Goal: Information Seeking & Learning: Find specific fact

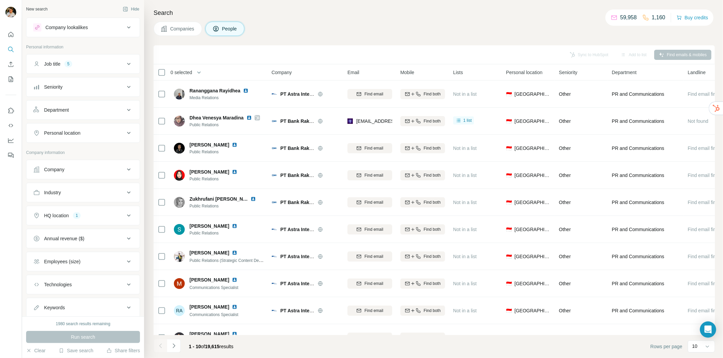
click at [69, 188] on button "Industry" at bounding box center [82, 193] width 113 height 16
click at [84, 211] on input at bounding box center [80, 209] width 84 height 7
click at [69, 208] on input at bounding box center [80, 209] width 84 height 7
click at [74, 208] on input at bounding box center [80, 209] width 84 height 7
type input "*****"
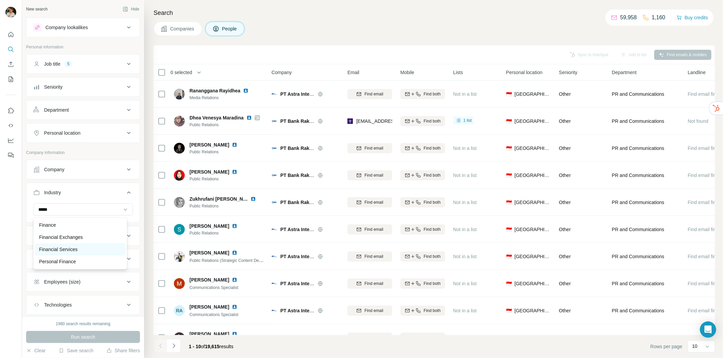
click at [61, 251] on p "Financial Services" at bounding box center [58, 249] width 39 height 7
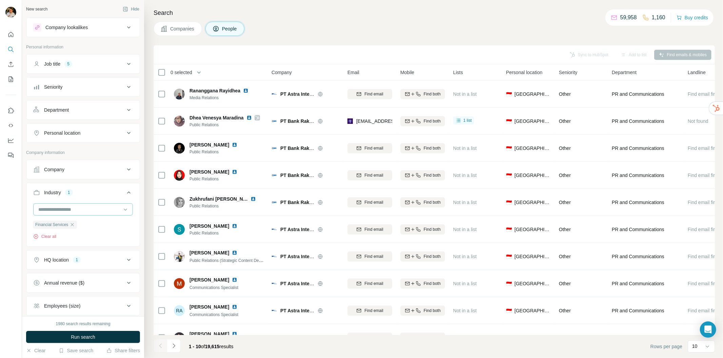
click at [88, 209] on input at bounding box center [80, 209] width 84 height 7
type input "*******"
click at [66, 225] on div "Finance" at bounding box center [80, 225] width 82 height 7
click at [87, 209] on input at bounding box center [80, 209] width 84 height 7
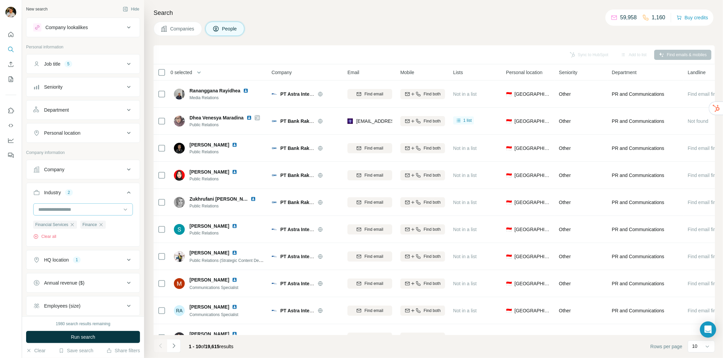
click at [87, 209] on input at bounding box center [80, 209] width 84 height 7
type input "*******"
click at [69, 237] on p "Personal Finance" at bounding box center [57, 237] width 37 height 7
click at [74, 338] on span "Run search" at bounding box center [83, 337] width 24 height 7
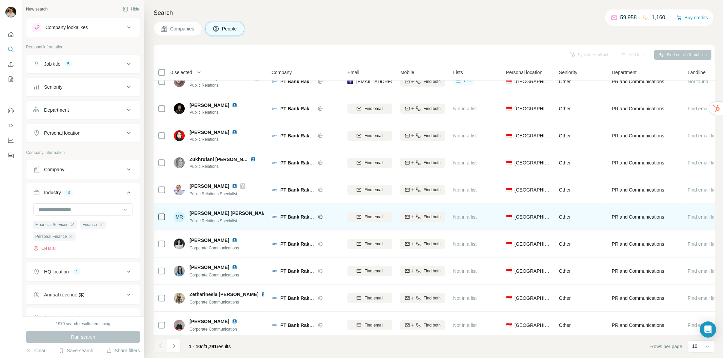
scroll to position [19, 0]
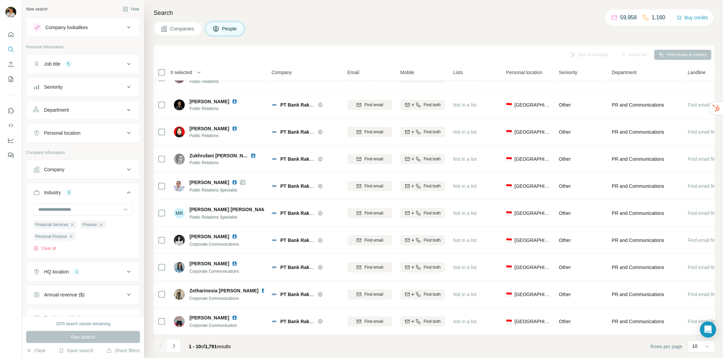
drag, startPoint x: 173, startPoint y: 346, endPoint x: 189, endPoint y: 344, distance: 15.3
click at [173, 346] on icon "Navigate to next page" at bounding box center [173, 346] width 2 height 4
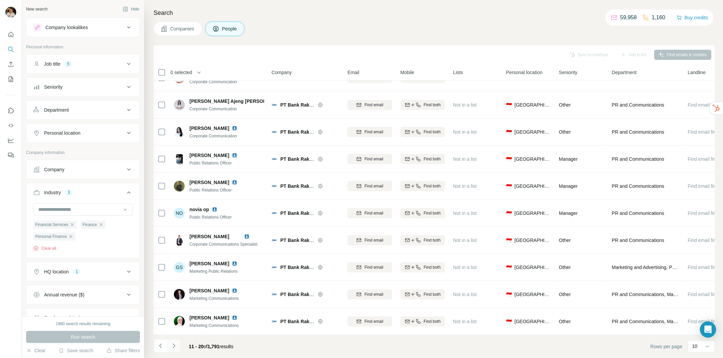
click at [176, 344] on icon "Navigate to next page" at bounding box center [173, 346] width 7 height 7
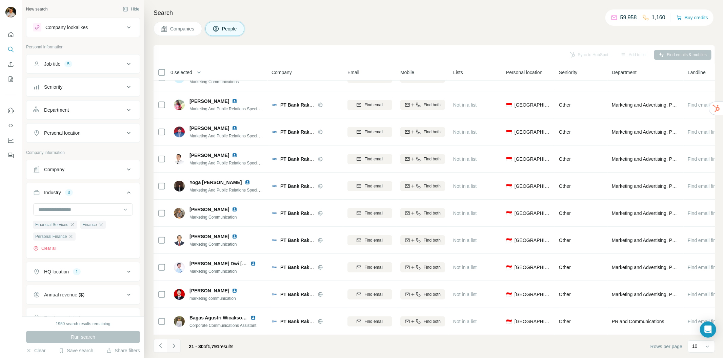
click at [175, 347] on icon "Navigate to next page" at bounding box center [173, 346] width 7 height 7
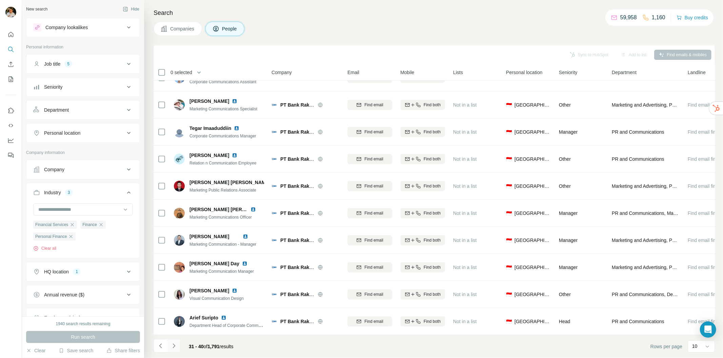
click at [172, 343] on icon "Navigate to next page" at bounding box center [173, 346] width 7 height 7
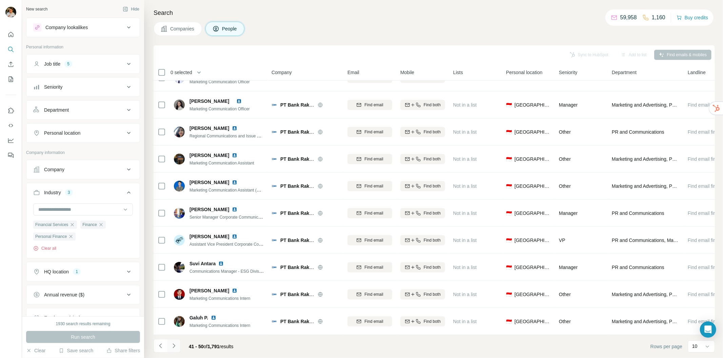
click at [170, 348] on icon "Navigate to next page" at bounding box center [173, 346] width 7 height 7
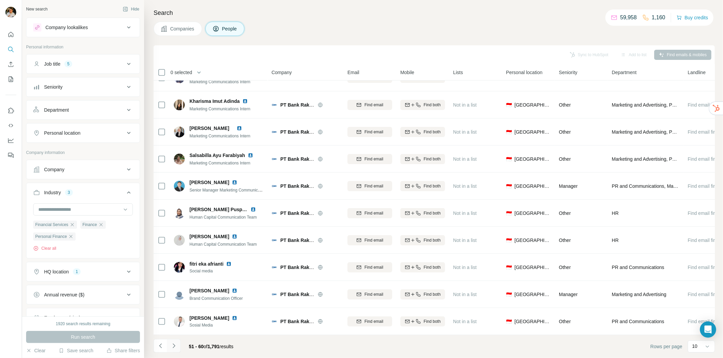
click at [171, 346] on icon "Navigate to next page" at bounding box center [173, 346] width 7 height 7
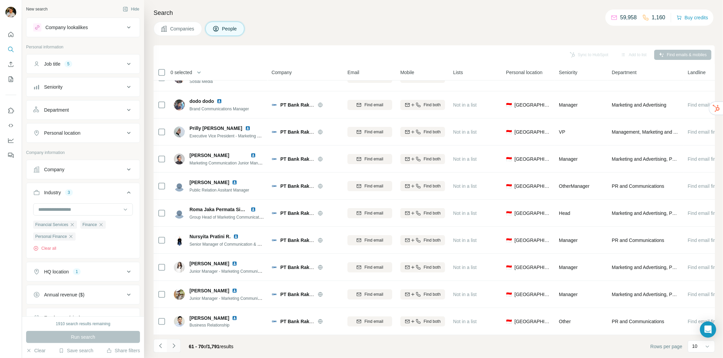
click at [171, 346] on icon "Navigate to next page" at bounding box center [173, 346] width 7 height 7
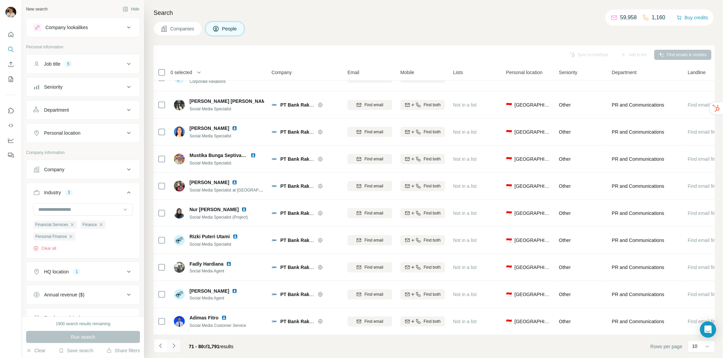
click at [175, 343] on icon "Navigate to next page" at bounding box center [173, 346] width 7 height 7
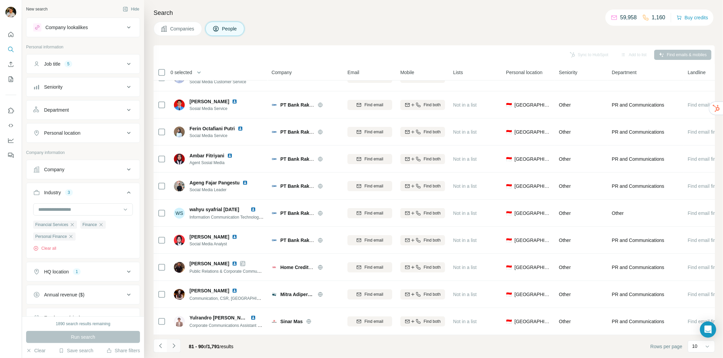
click at [174, 344] on icon "Navigate to next page" at bounding box center [173, 346] width 7 height 7
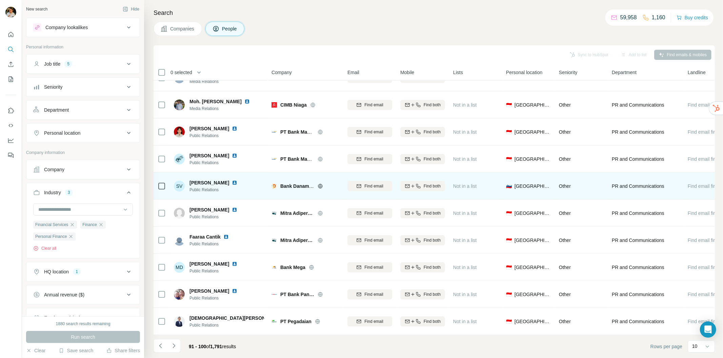
click at [232, 180] on img at bounding box center [234, 182] width 5 height 5
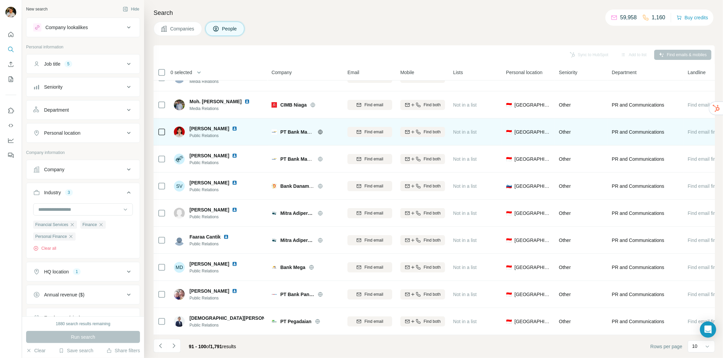
click at [236, 126] on img at bounding box center [234, 128] width 5 height 5
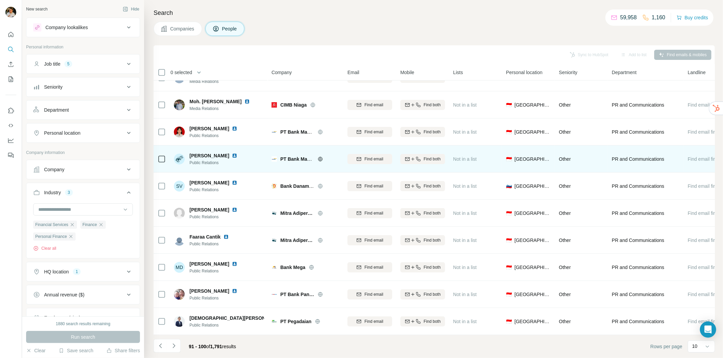
click at [237, 153] on img at bounding box center [234, 155] width 5 height 5
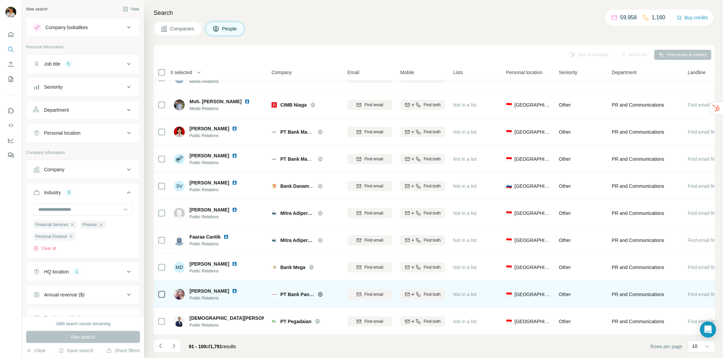
click at [232, 289] on img at bounding box center [234, 291] width 5 height 5
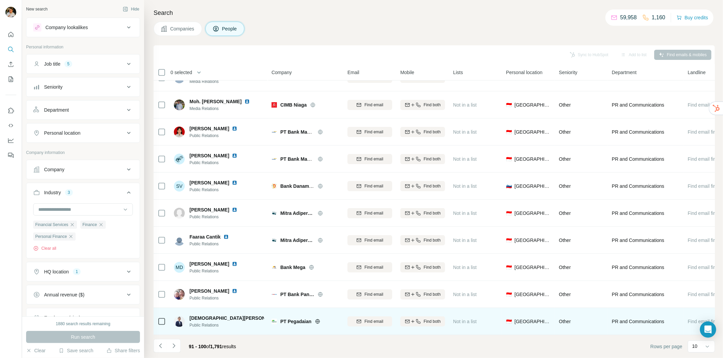
click at [286, 316] on img at bounding box center [288, 318] width 5 height 5
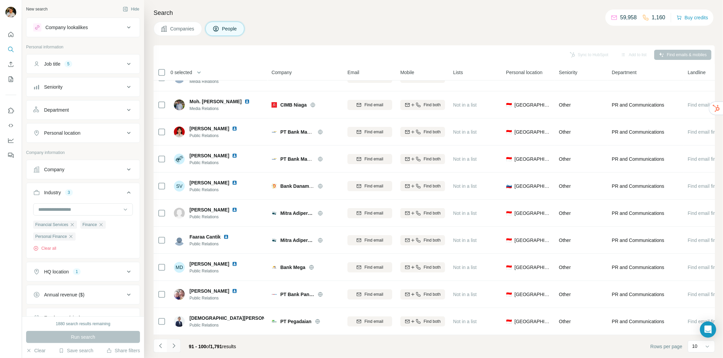
click at [175, 348] on icon "Navigate to next page" at bounding box center [173, 346] width 7 height 7
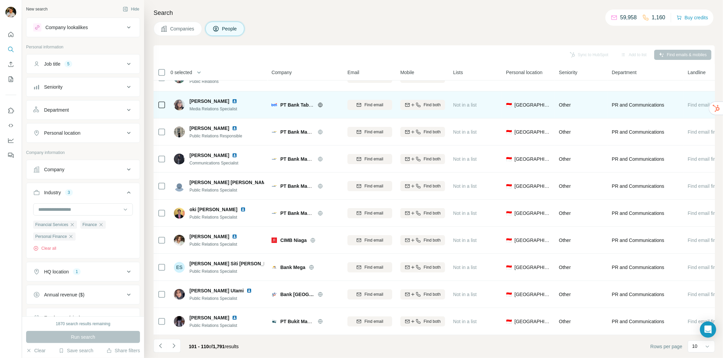
click at [232, 99] on img at bounding box center [234, 101] width 5 height 5
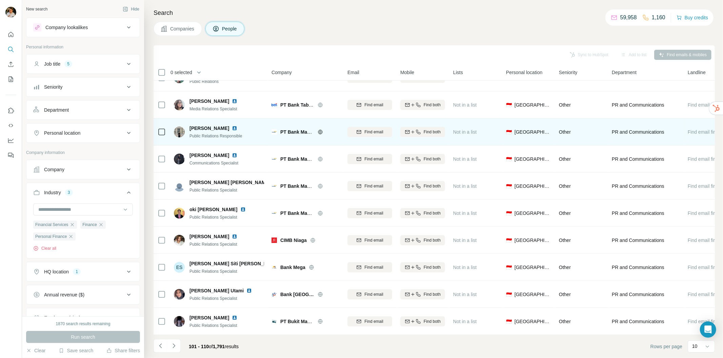
click at [232, 126] on img at bounding box center [234, 128] width 5 height 5
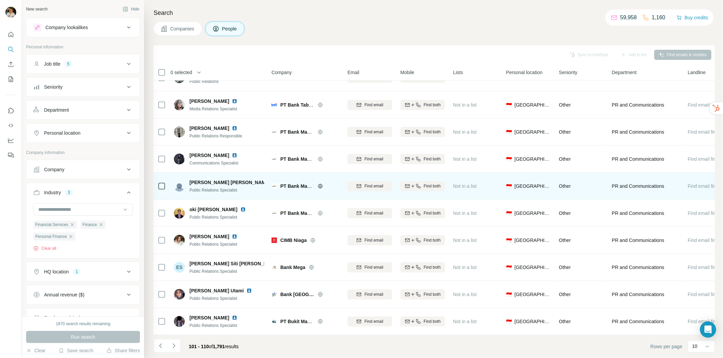
click at [273, 180] on img at bounding box center [275, 182] width 5 height 5
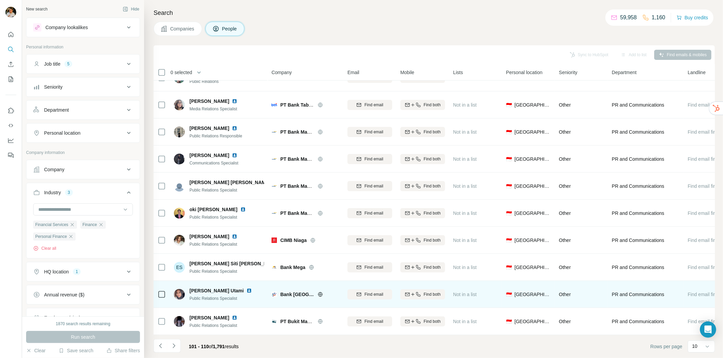
click at [246, 288] on img at bounding box center [248, 290] width 5 height 5
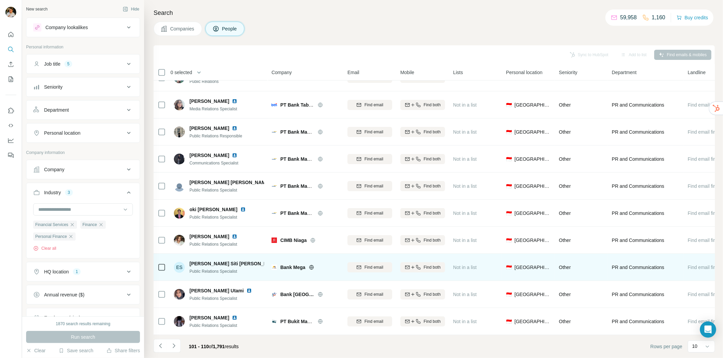
click at [281, 261] on img at bounding box center [283, 263] width 5 height 5
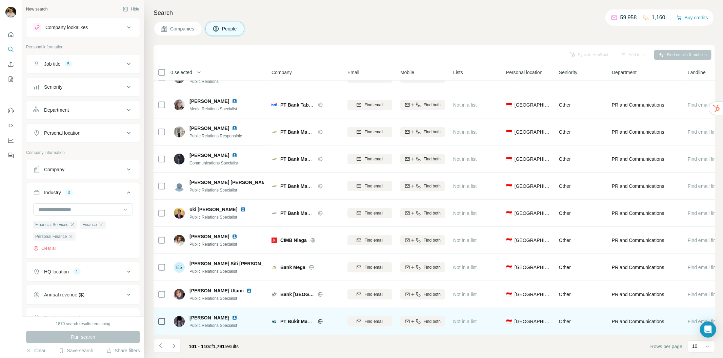
click at [232, 315] on img at bounding box center [234, 317] width 5 height 5
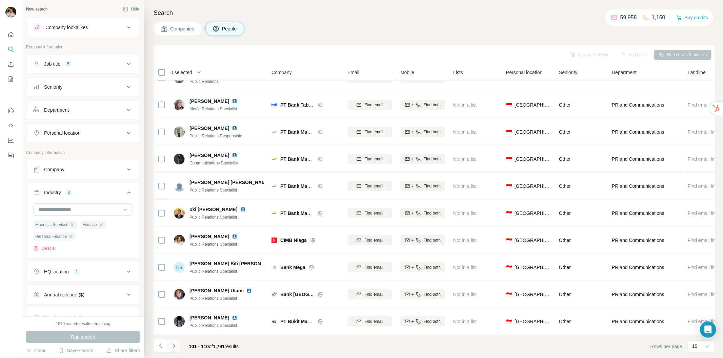
click at [172, 344] on icon "Navigate to next page" at bounding box center [173, 346] width 7 height 7
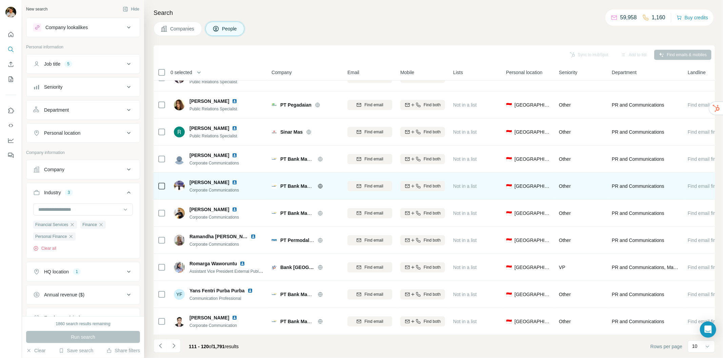
click at [237, 180] on img at bounding box center [234, 182] width 5 height 5
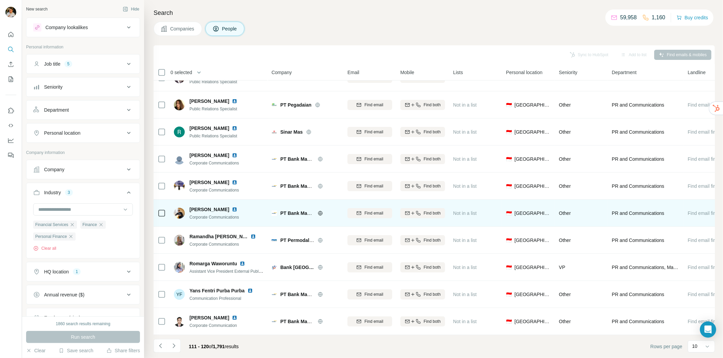
click at [237, 207] on img at bounding box center [234, 209] width 5 height 5
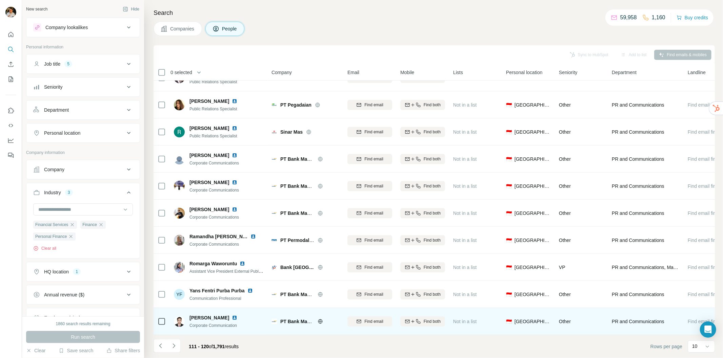
click at [237, 315] on img at bounding box center [234, 317] width 5 height 5
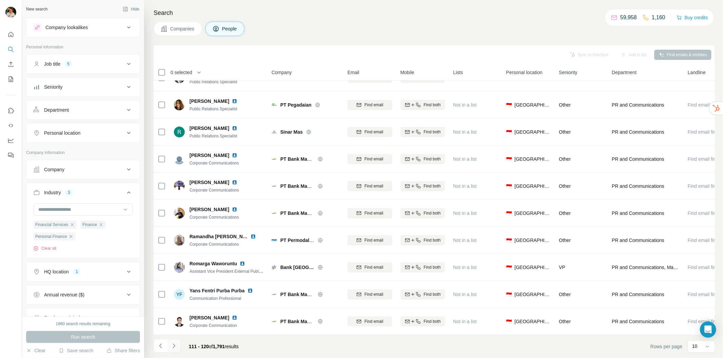
click at [174, 347] on icon "Navigate to next page" at bounding box center [173, 346] width 7 height 7
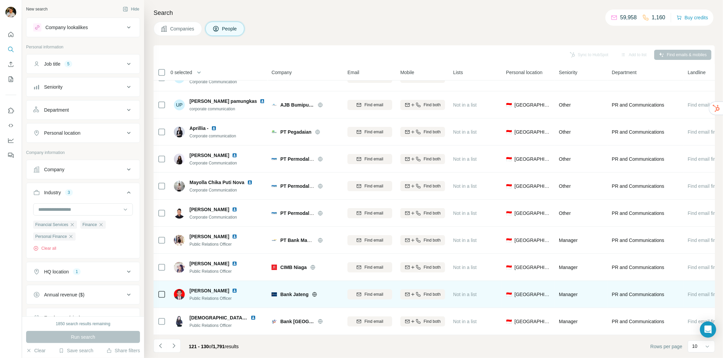
click at [232, 288] on img at bounding box center [234, 290] width 5 height 5
click at [273, 292] on img at bounding box center [273, 294] width 5 height 5
click at [293, 291] on span "Bank Jateng" at bounding box center [294, 294] width 28 height 7
click at [232, 289] on img at bounding box center [234, 290] width 5 height 5
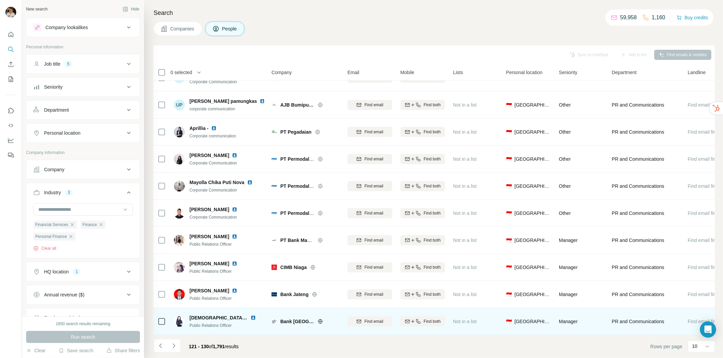
click at [253, 315] on img at bounding box center [252, 317] width 5 height 5
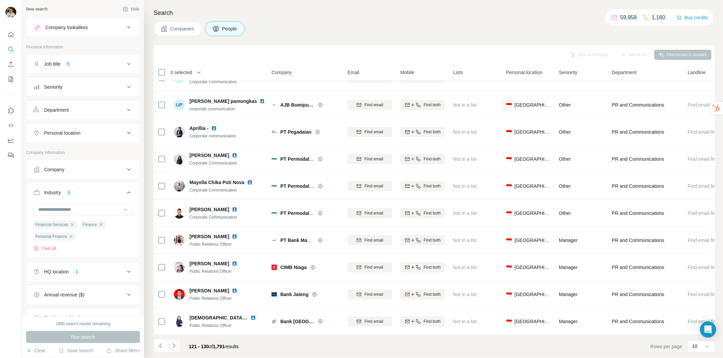
click at [175, 347] on icon "Navigate to next page" at bounding box center [173, 346] width 7 height 7
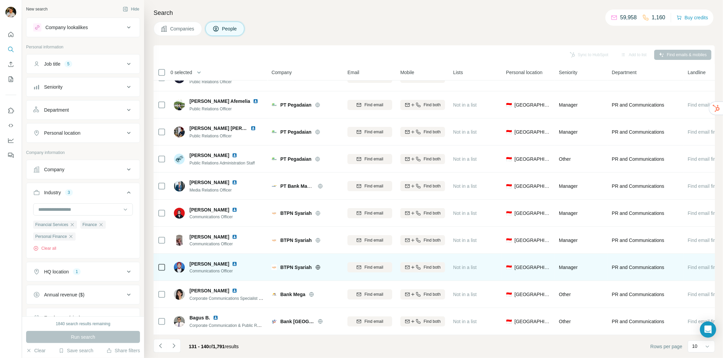
click at [232, 261] on img at bounding box center [234, 263] width 5 height 5
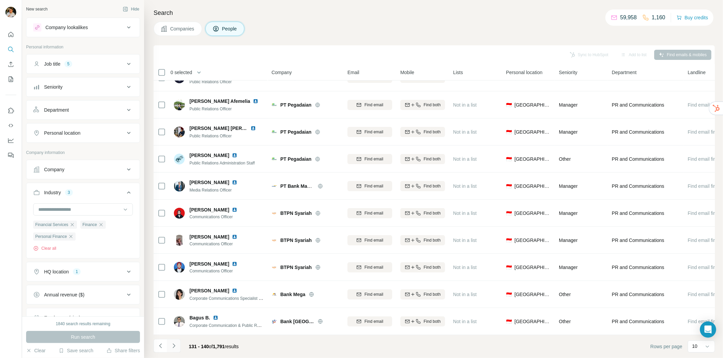
click at [175, 348] on icon "Navigate to next page" at bounding box center [173, 346] width 7 height 7
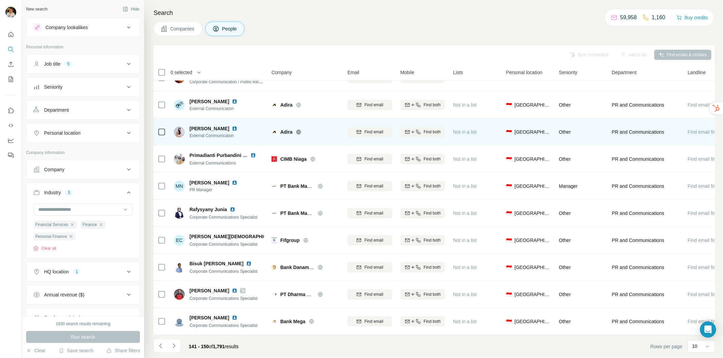
click at [234, 126] on img at bounding box center [234, 128] width 5 height 5
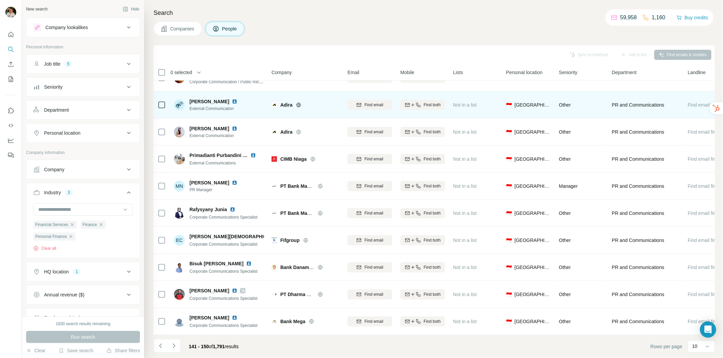
click at [232, 99] on img at bounding box center [234, 101] width 5 height 5
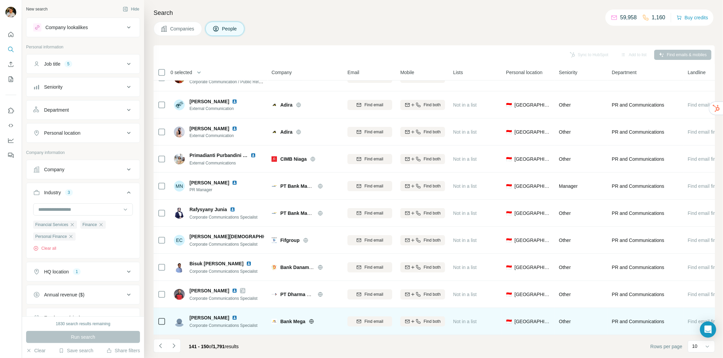
click at [236, 315] on img at bounding box center [234, 317] width 5 height 5
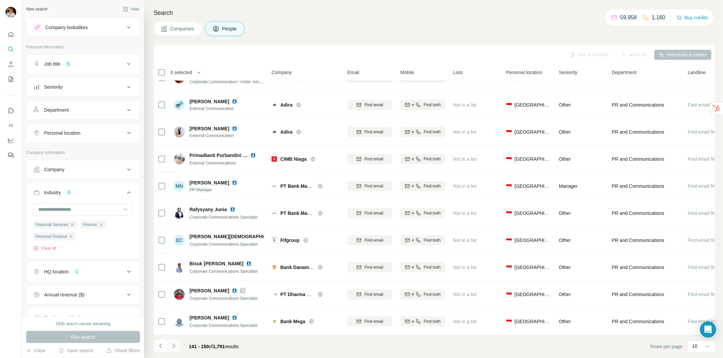
click at [171, 347] on icon "Navigate to next page" at bounding box center [173, 346] width 7 height 7
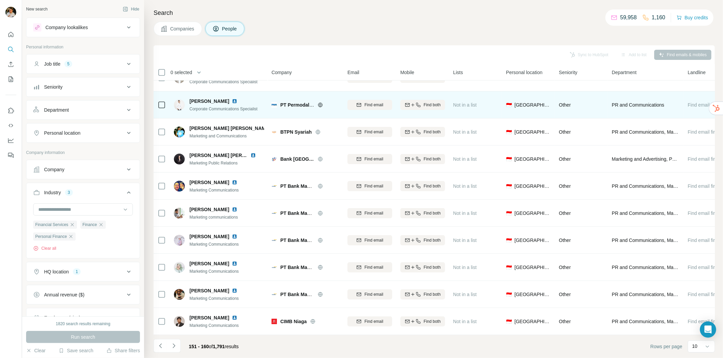
click at [232, 99] on img at bounding box center [234, 101] width 5 height 5
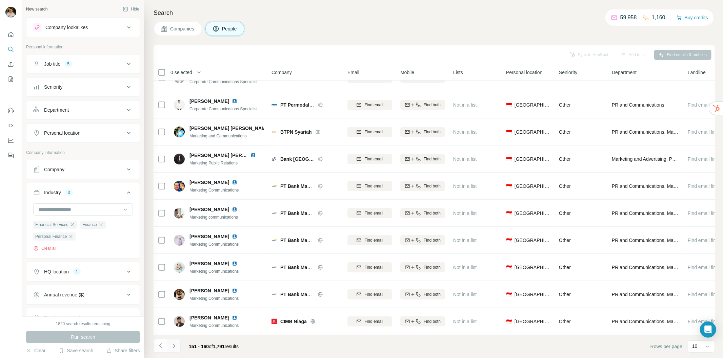
click at [173, 351] on button "Navigate to next page" at bounding box center [174, 346] width 14 height 14
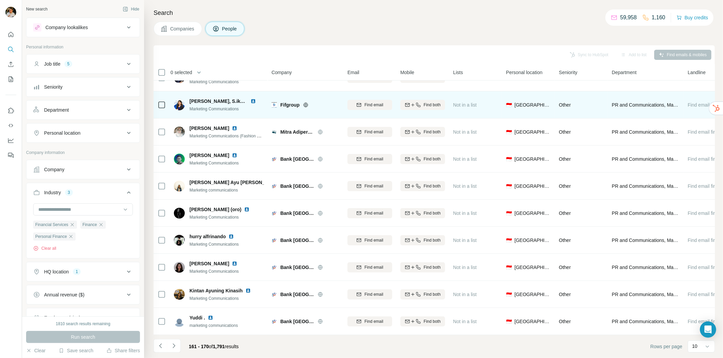
click at [250, 99] on img at bounding box center [252, 101] width 5 height 5
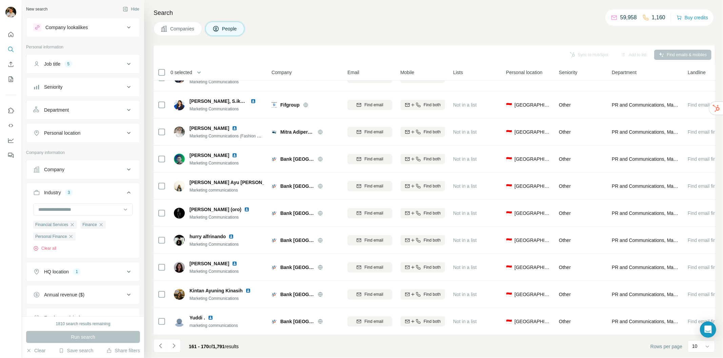
drag, startPoint x: 172, startPoint y: 345, endPoint x: 202, endPoint y: 347, distance: 29.9
click at [172, 345] on icon "Navigate to next page" at bounding box center [173, 346] width 7 height 7
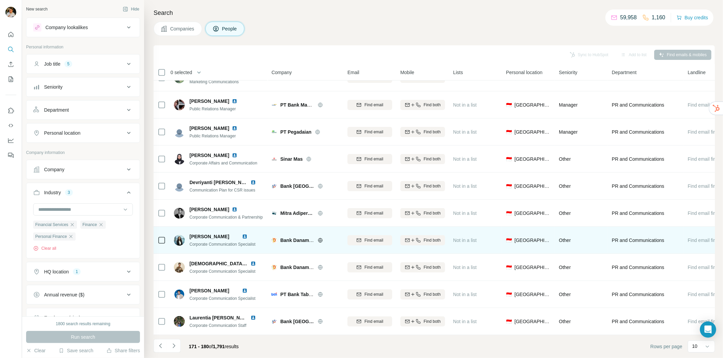
click at [247, 234] on img at bounding box center [244, 236] width 5 height 5
